Goal: Navigation & Orientation: Find specific page/section

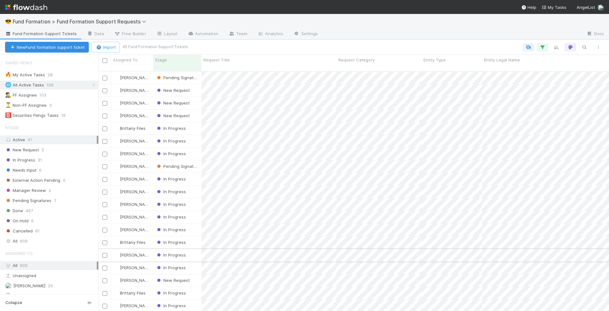
scroll to position [245, 510]
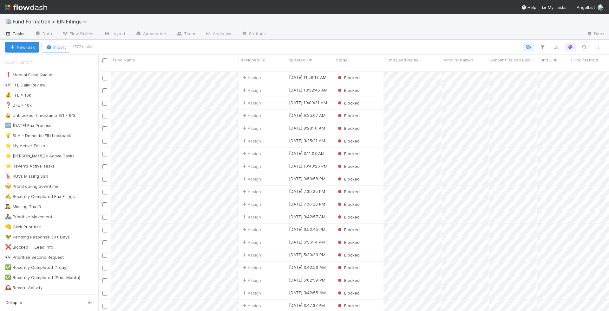
scroll to position [245, 510]
click at [68, 85] on div "👀 FFL Daily Review 25" at bounding box center [51, 85] width 93 height 8
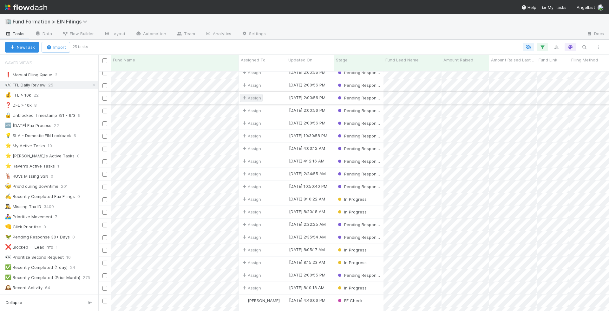
scroll to position [72, 0]
